Goal: Use online tool/utility: Utilize a website feature to perform a specific function

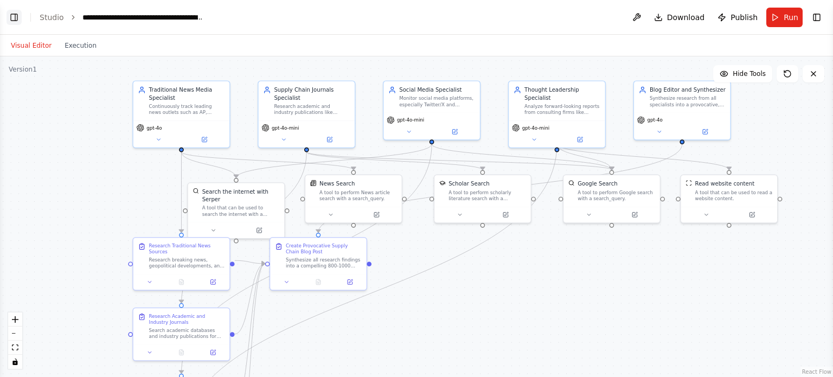
click at [14, 21] on button "Toggle Left Sidebar" at bounding box center [14, 17] width 15 height 15
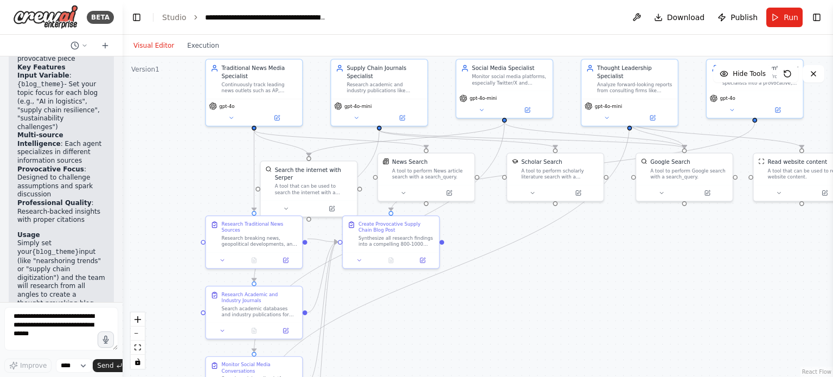
drag, startPoint x: 232, startPoint y: 219, endPoint x: 182, endPoint y: 197, distance: 54.4
click at [182, 197] on div ".deletable-edge-delete-btn { width: 20px; height: 20px; border: 0px solid #ffff…" at bounding box center [478, 216] width 710 height 321
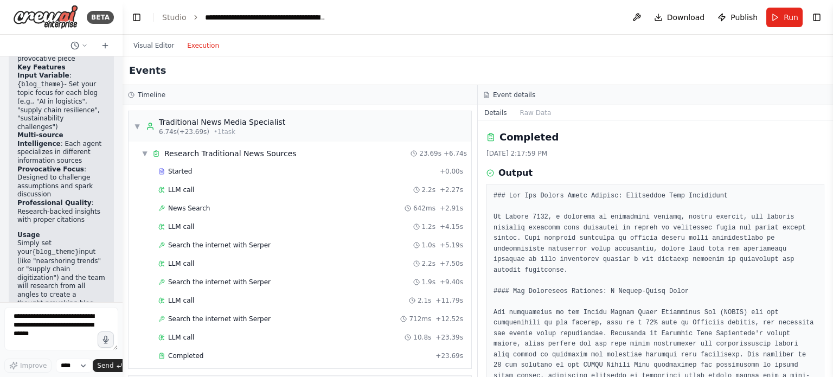
click at [203, 47] on button "Execution" at bounding box center [203, 45] width 45 height 13
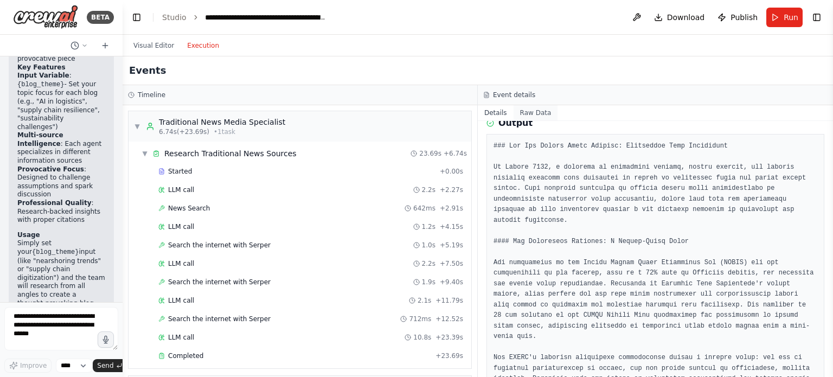
scroll to position [108, 0]
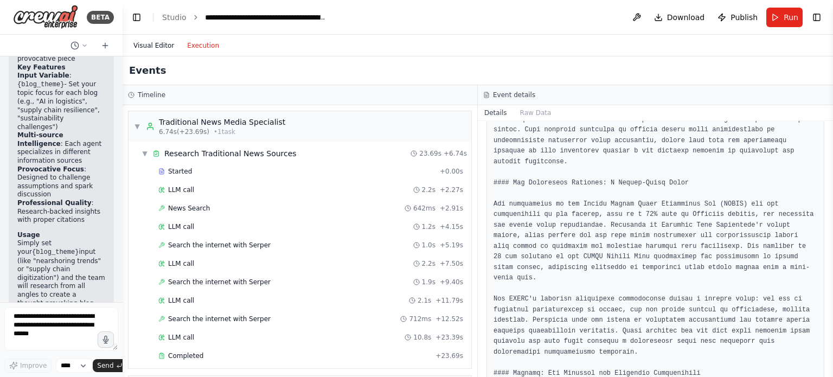
click at [156, 47] on button "Visual Editor" at bounding box center [154, 45] width 54 height 13
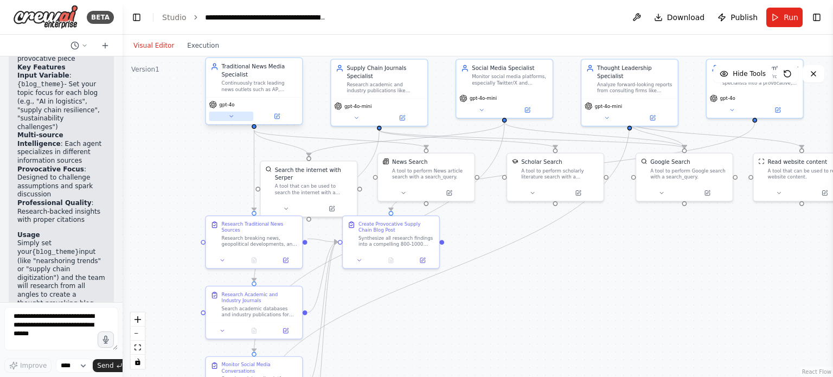
click at [234, 117] on icon at bounding box center [231, 116] width 7 height 7
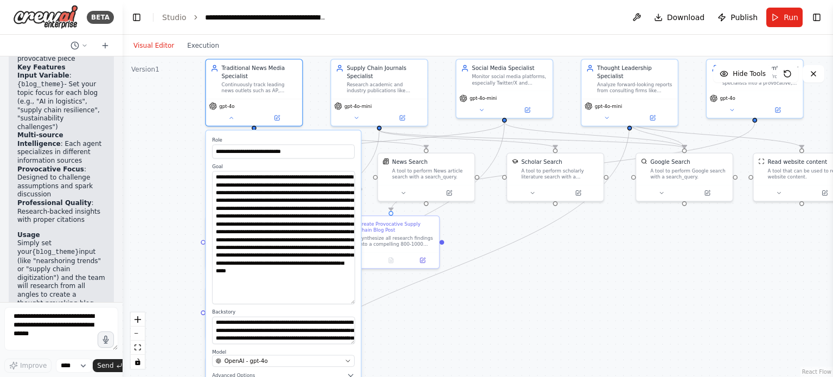
drag, startPoint x: 354, startPoint y: 196, endPoint x: 367, endPoint y: 303, distance: 107.1
click at [367, 251] on div ".deletable-edge-delete-btn { width: 20px; height: 20px; border: 0px solid #ffff…" at bounding box center [422, 135] width 513 height 231
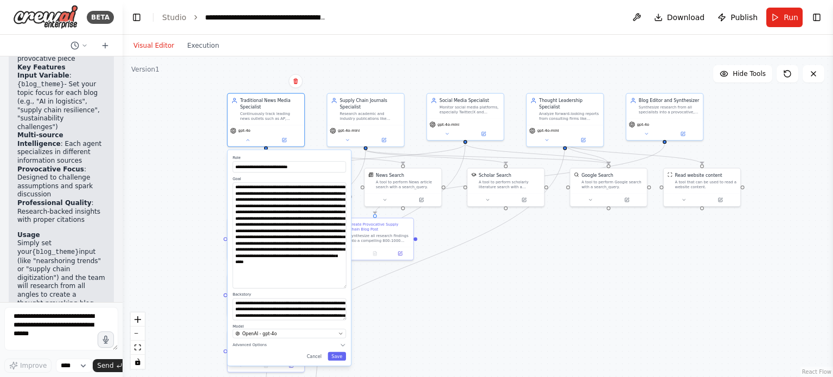
click at [535, 295] on div ".deletable-edge-delete-btn { width: 20px; height: 20px; border: 0px solid #ffff…" at bounding box center [478, 216] width 710 height 321
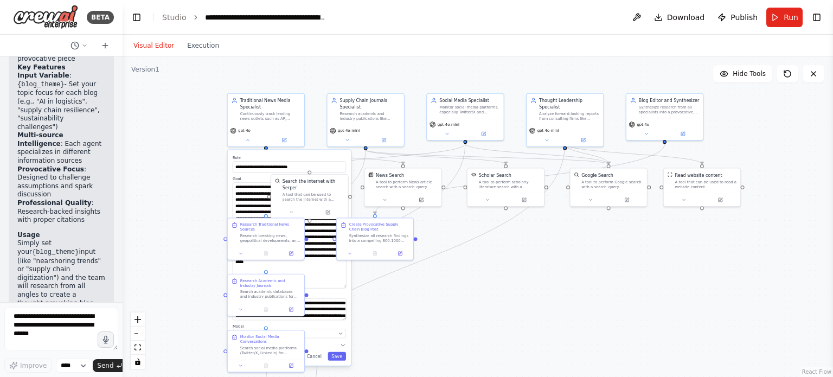
click at [187, 192] on div ".deletable-edge-delete-btn { width: 20px; height: 20px; border: 0px solid #ffff…" at bounding box center [478, 216] width 710 height 321
click at [247, 141] on button at bounding box center [247, 139] width 35 height 8
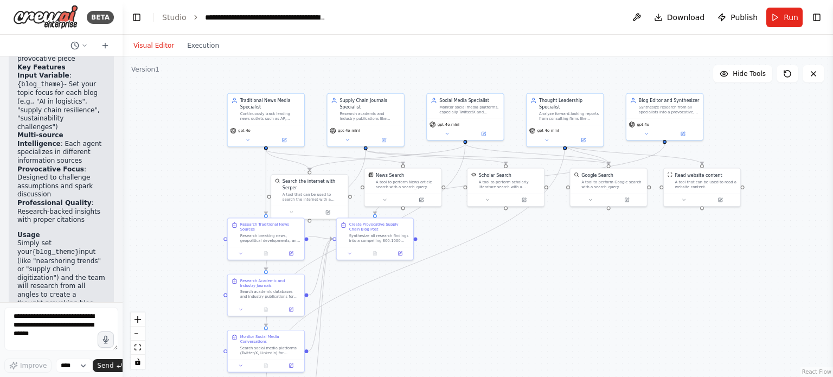
click at [174, 160] on div ".deletable-edge-delete-btn { width: 20px; height: 20px; border: 0px solid #ffff…" at bounding box center [478, 216] width 710 height 321
click at [279, 139] on button at bounding box center [284, 139] width 35 height 8
click at [286, 140] on icon at bounding box center [283, 138] width 5 height 5
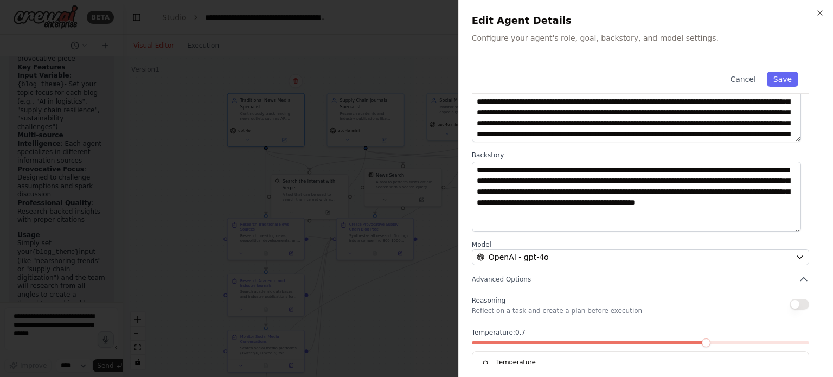
scroll to position [113, 0]
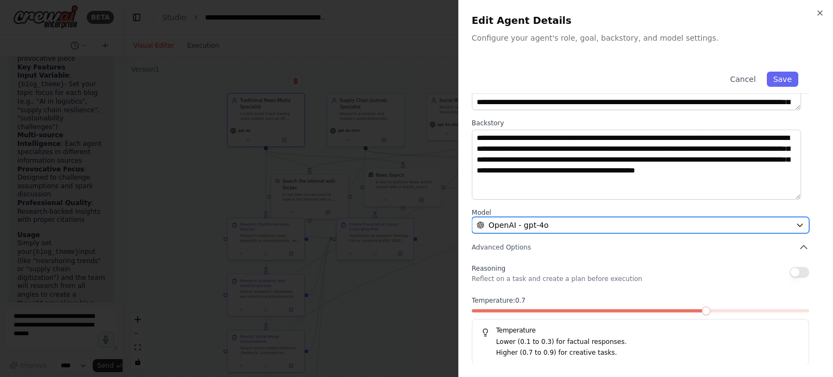
click at [541, 225] on div "OpenAI - gpt-4o" at bounding box center [634, 225] width 315 height 11
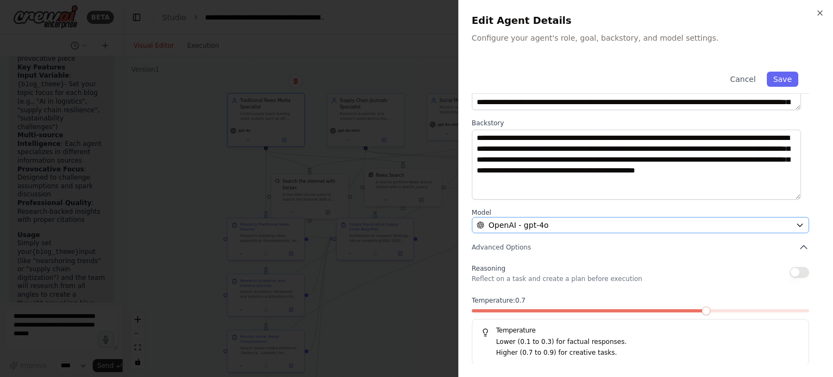
scroll to position [0, 0]
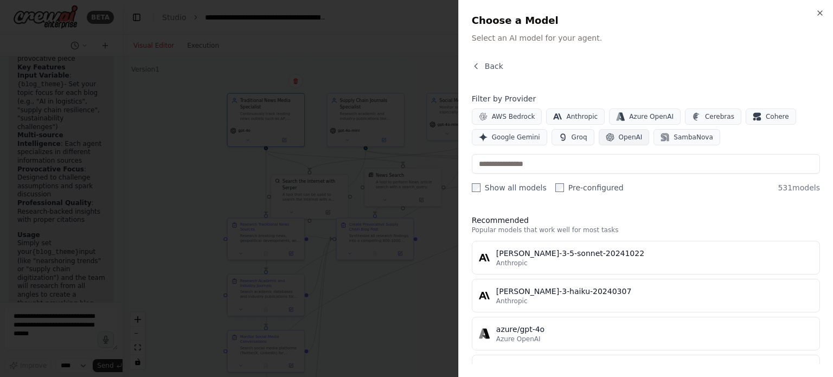
click at [541, 143] on button "OpenAI" at bounding box center [624, 137] width 51 height 16
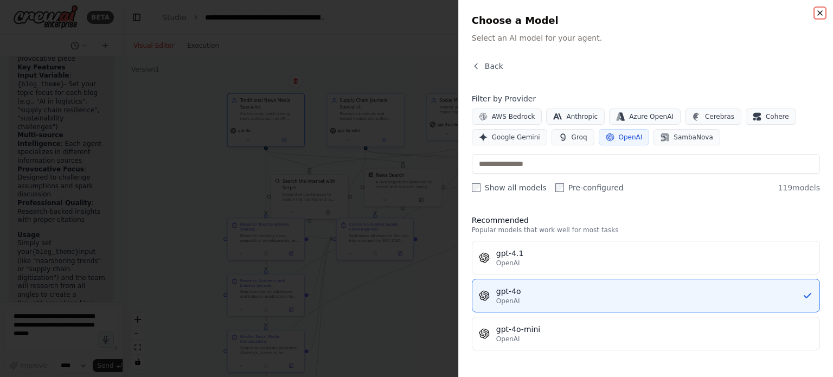
click at [541, 11] on icon "button" at bounding box center [820, 13] width 4 height 4
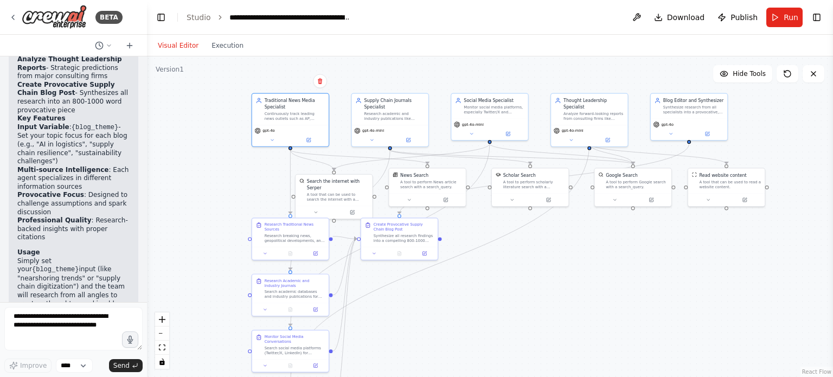
scroll to position [1677, 0]
drag, startPoint x: 119, startPoint y: 313, endPoint x: 147, endPoint y: 316, distance: 27.7
click at [147, 316] on div "BETA You are tasked with producing a recurring supply chain blog (800–1000 word…" at bounding box center [416, 188] width 833 height 377
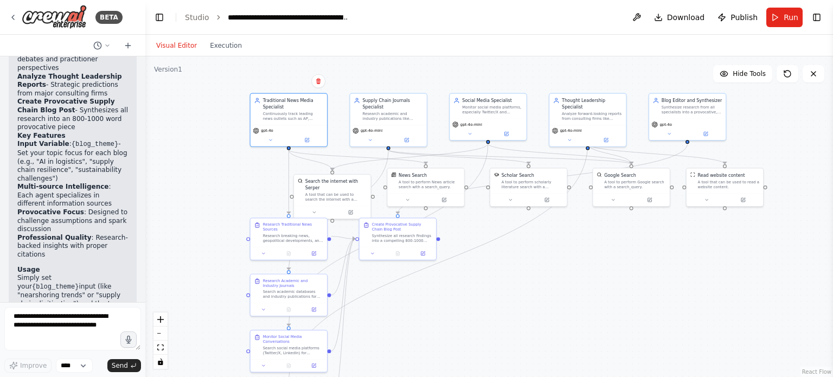
scroll to position [1662, 0]
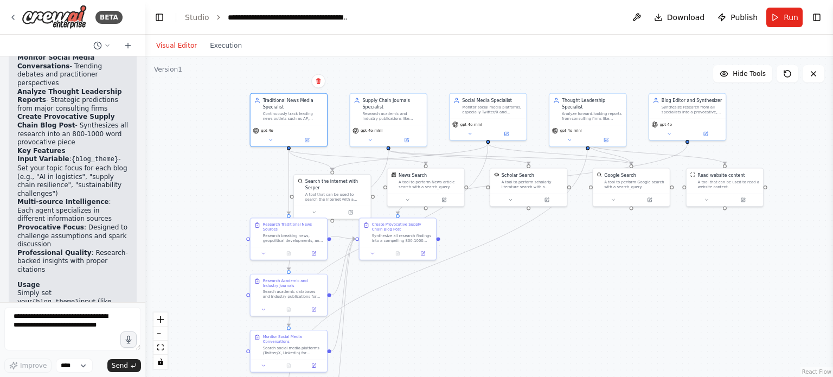
drag, startPoint x: 142, startPoint y: 276, endPoint x: 145, endPoint y: 268, distance: 8.8
click at [145, 268] on div "BETA You are tasked with producing a recurring supply chain blog (800–1000 word…" at bounding box center [416, 188] width 833 height 377
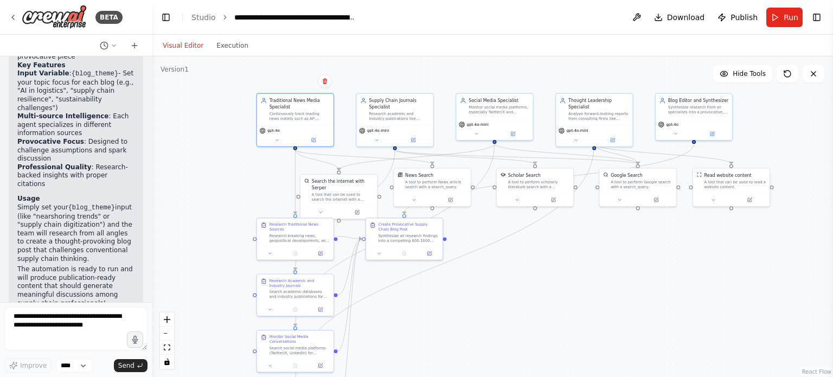
scroll to position [1636, 0]
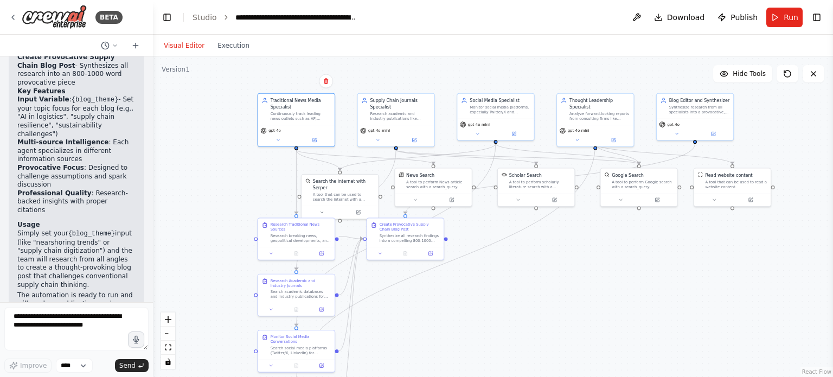
drag, startPoint x: 145, startPoint y: 246, endPoint x: 153, endPoint y: 247, distance: 8.2
click at [153, 247] on div "BETA You are tasked with producing a recurring supply chain blog (800–1000 word…" at bounding box center [416, 188] width 833 height 377
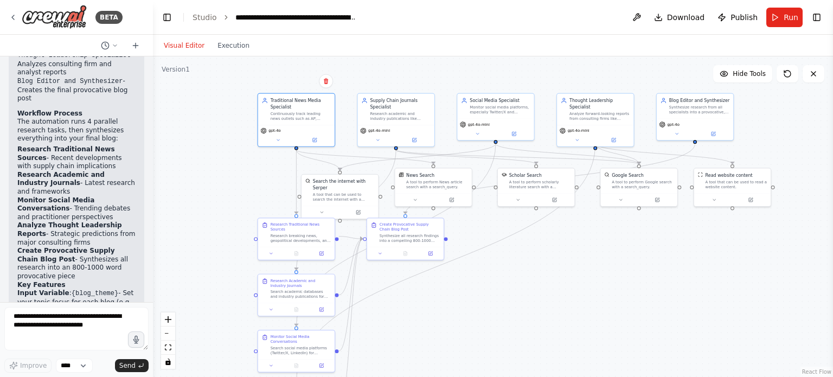
scroll to position [1643, 0]
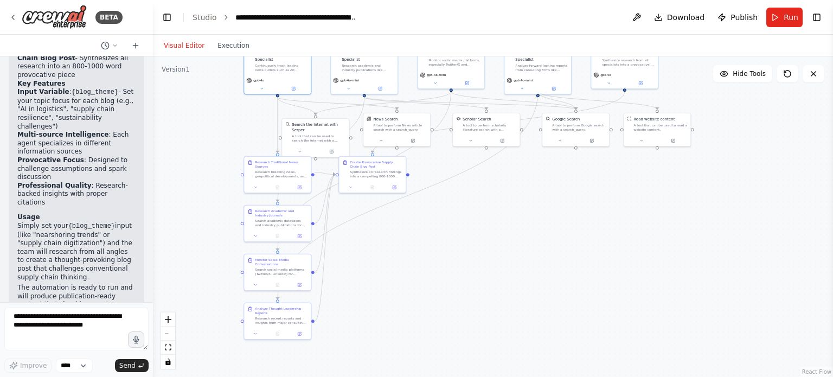
drag, startPoint x: 538, startPoint y: 296, endPoint x: 532, endPoint y: 230, distance: 66.5
click at [532, 230] on div ".deletable-edge-delete-btn { width: 20px; height: 20px; border: 0px solid #ffff…" at bounding box center [493, 216] width 680 height 321
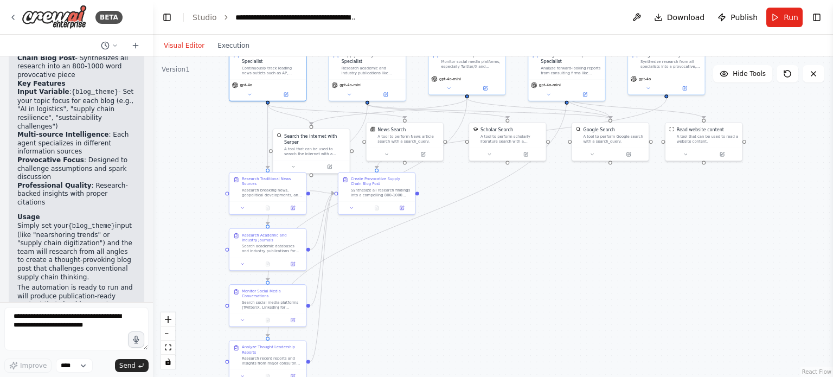
drag, startPoint x: 553, startPoint y: 235, endPoint x: 586, endPoint y: 266, distance: 45.3
click at [541, 266] on div ".deletable-edge-delete-btn { width: 20px; height: 20px; border: 0px solid #ffff…" at bounding box center [493, 216] width 680 height 321
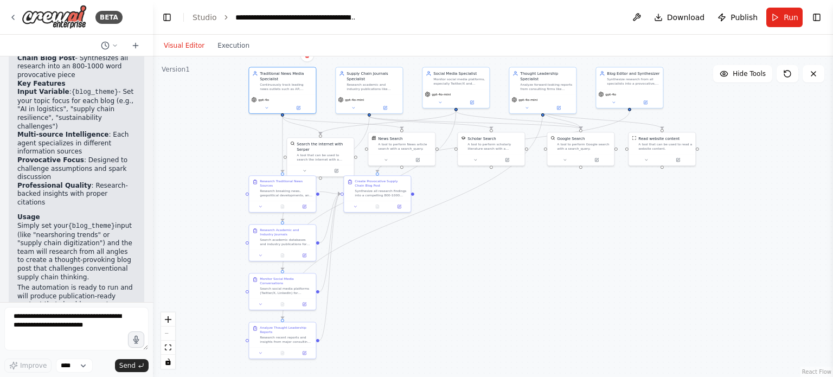
drag, startPoint x: 240, startPoint y: 171, endPoint x: 212, endPoint y: 161, distance: 30.5
click at [212, 161] on div ".deletable-edge-delete-btn { width: 20px; height: 20px; border: 0px solid #ffff…" at bounding box center [493, 216] width 680 height 321
click at [541, 232] on div ".deletable-edge-delete-btn { width: 20px; height: 20px; border: 0px solid #ffff…" at bounding box center [493, 216] width 680 height 321
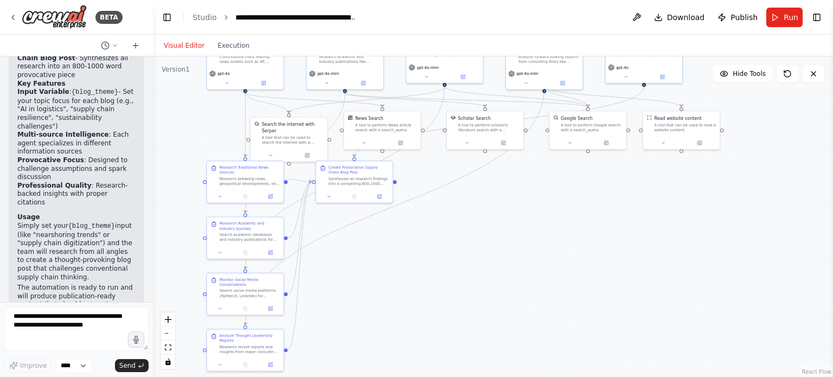
drag, startPoint x: 516, startPoint y: 239, endPoint x: 574, endPoint y: 254, distance: 59.5
click at [541, 254] on div ".deletable-edge-delete-btn { width: 20px; height: 20px; border: 0px solid #ffff…" at bounding box center [493, 216] width 680 height 321
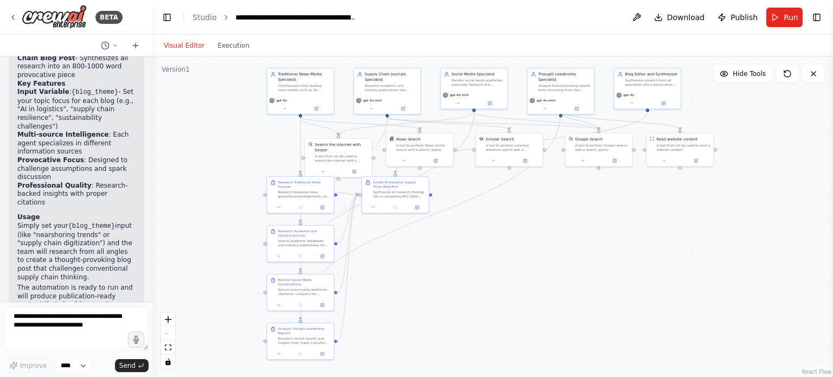
drag, startPoint x: 621, startPoint y: 251, endPoint x: 584, endPoint y: 241, distance: 38.7
click at [541, 241] on div ".deletable-edge-delete-btn { width: 20px; height: 20px; border: 0px solid #ffff…" at bounding box center [493, 216] width 680 height 321
